Goal: Information Seeking & Learning: Learn about a topic

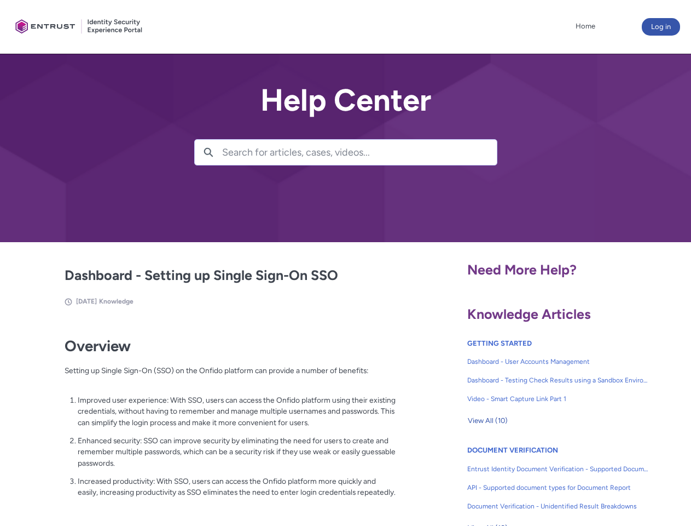
click at [209, 152] on lightning-primitive-icon "button" at bounding box center [209, 151] width 10 height 8
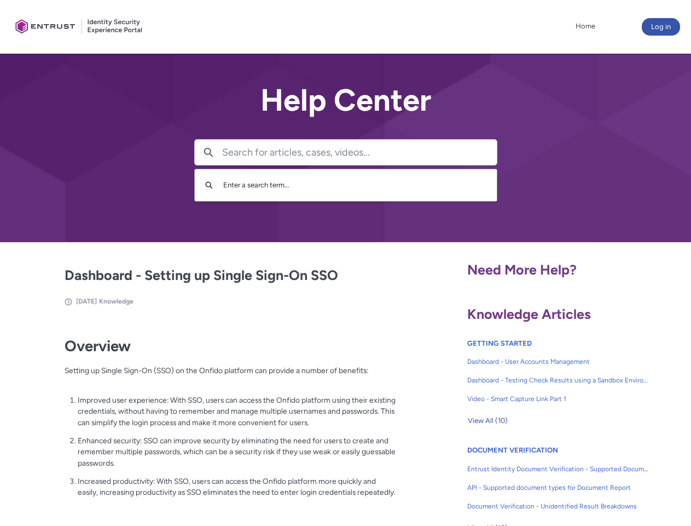
click at [210, 419] on p "Improved user experience: With SSO, users can access the Onfido platform using …" at bounding box center [237, 411] width 319 height 34
click at [488, 420] on span "View All (10)" at bounding box center [488, 420] width 40 height 16
click at [529, 479] on link "API - Supported document types for Document Report" at bounding box center [558, 487] width 182 height 19
